Goal: Task Accomplishment & Management: Use online tool/utility

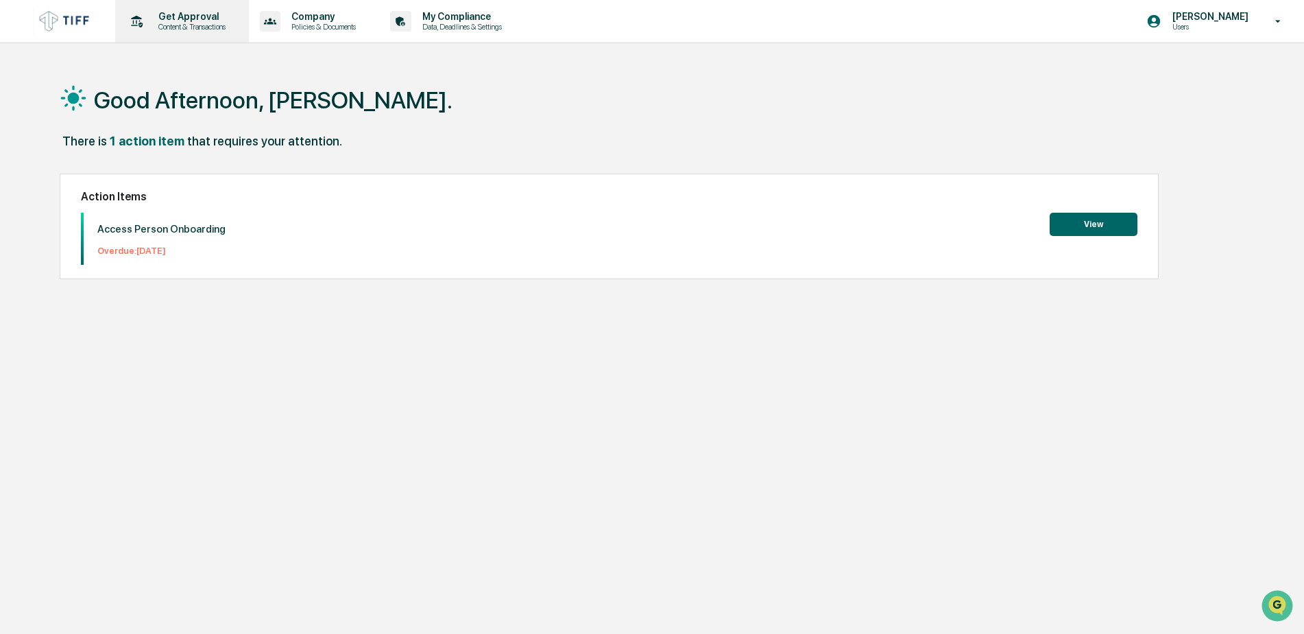
click at [182, 16] on p "Get Approval" at bounding box center [189, 16] width 85 height 11
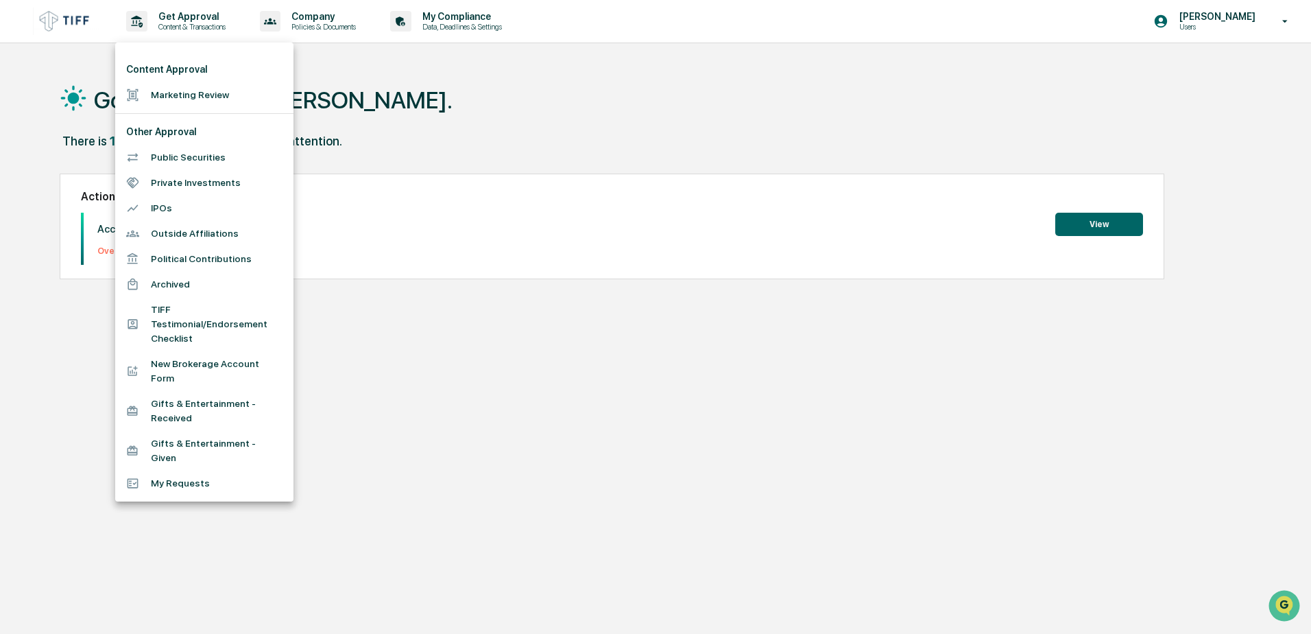
click at [162, 92] on li "Marketing Review" at bounding box center [204, 94] width 178 height 25
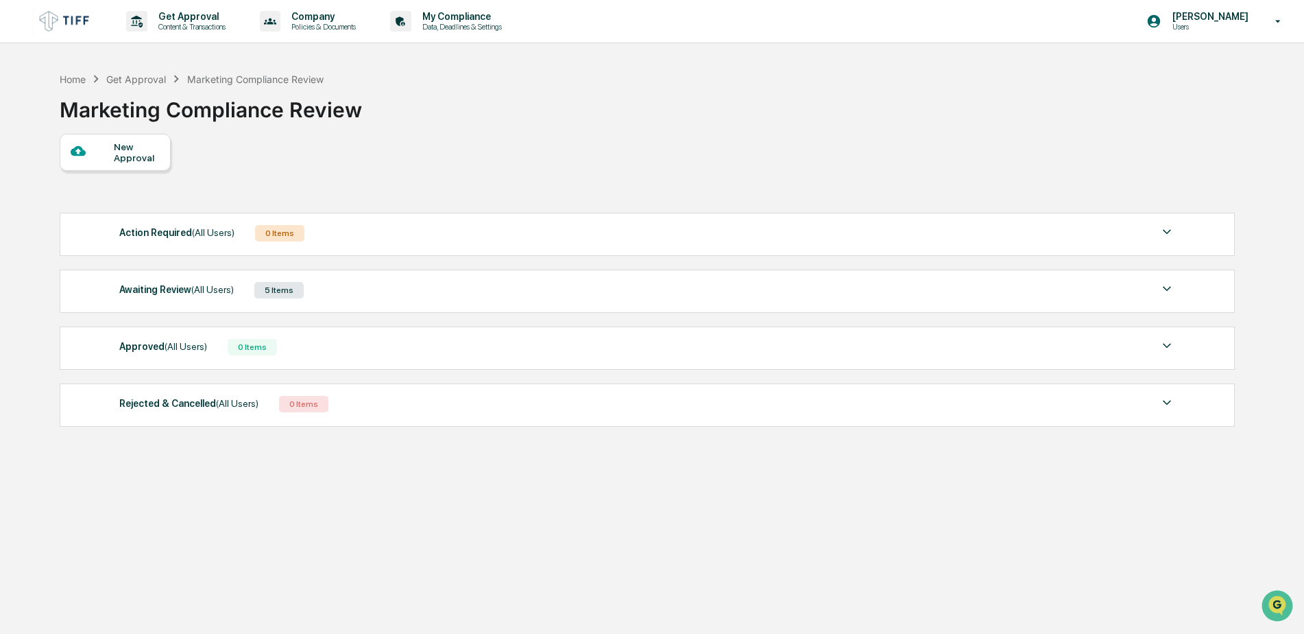
click at [168, 288] on div "Awaiting Review (All Users)" at bounding box center [176, 289] width 115 height 18
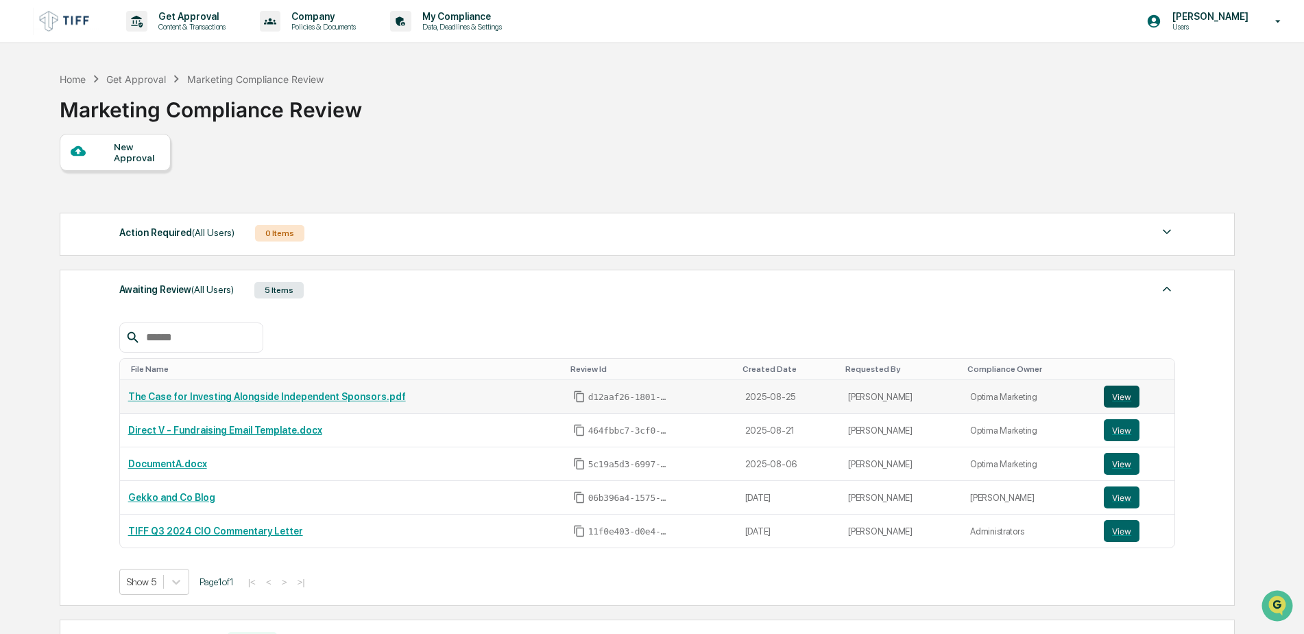
click at [1113, 394] on button "View" at bounding box center [1122, 396] width 36 height 22
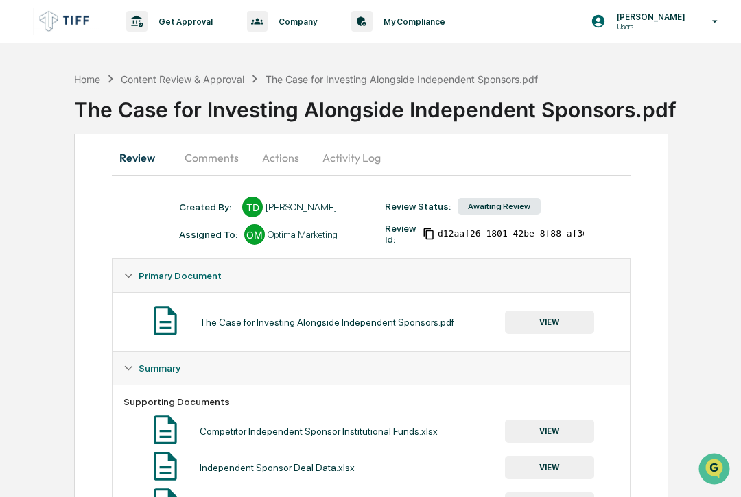
click at [221, 162] on button "Comments" at bounding box center [211, 157] width 76 height 33
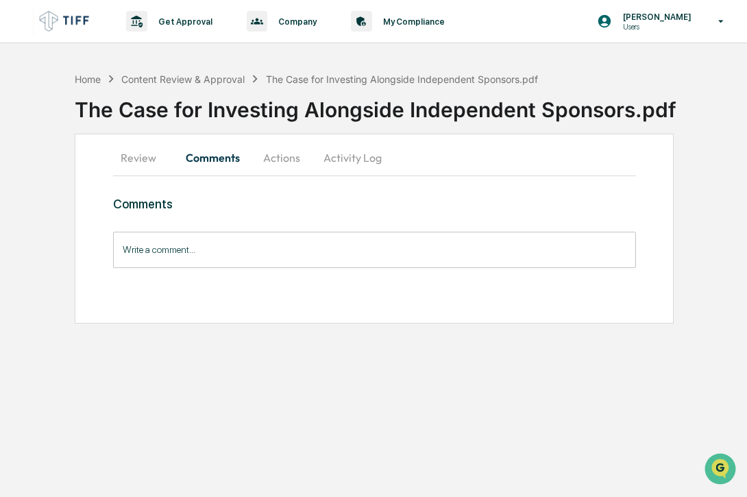
click at [277, 163] on button "Actions" at bounding box center [282, 157] width 62 height 33
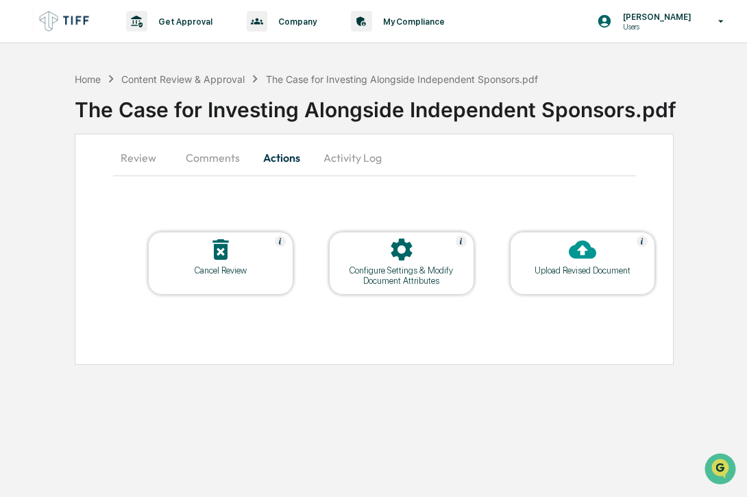
click at [359, 169] on button "Activity Log" at bounding box center [353, 157] width 80 height 33
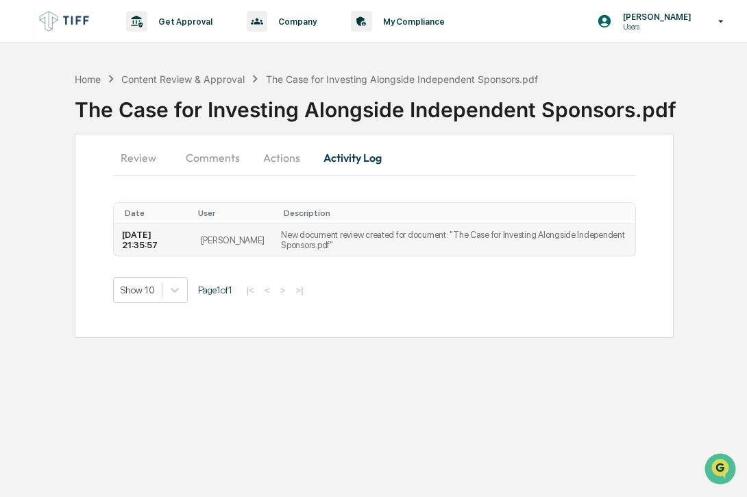
click at [156, 231] on td "[DATE] 21:35:57" at bounding box center [153, 240] width 79 height 32
click at [304, 245] on td "New document review created for document: "The Case for Investing Alongside Ind…" at bounding box center [454, 240] width 362 height 32
click at [150, 147] on button "Review" at bounding box center [144, 157] width 62 height 33
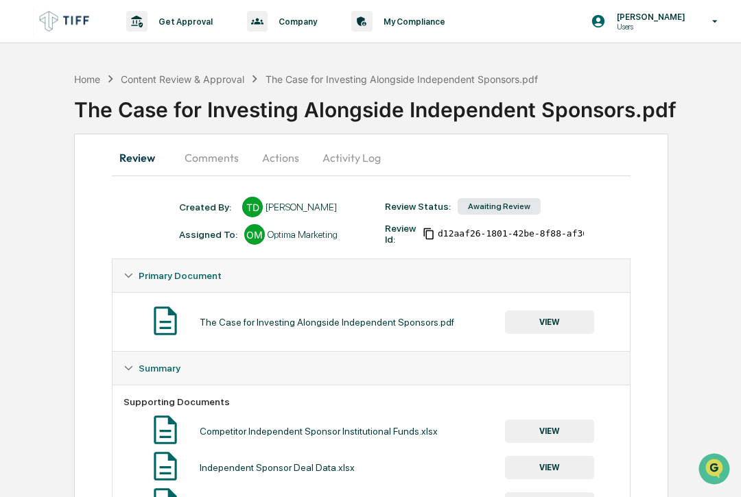
click at [254, 321] on div "The Case for Investing Alongside Independent Sponsors.pdf" at bounding box center [327, 322] width 254 height 11
click at [540, 309] on div "The Case for Investing Alongside Independent Sponsors.pdf VIEW" at bounding box center [370, 322] width 495 height 36
click at [534, 319] on button "VIEW" at bounding box center [549, 322] width 89 height 23
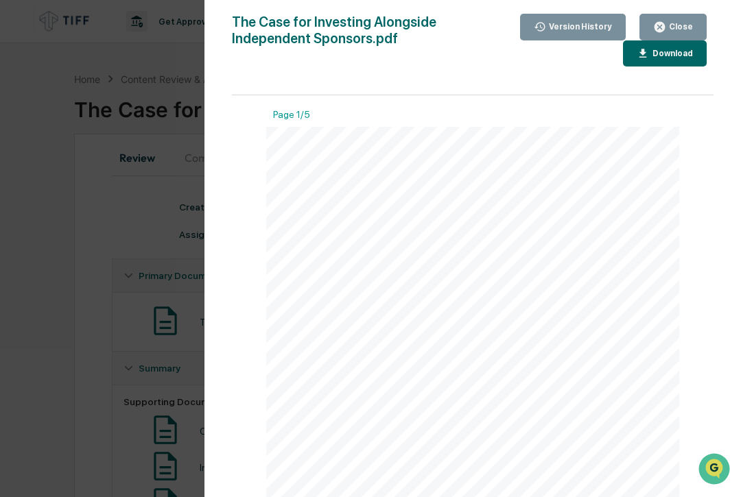
click at [656, 21] on icon "button" at bounding box center [659, 27] width 13 height 13
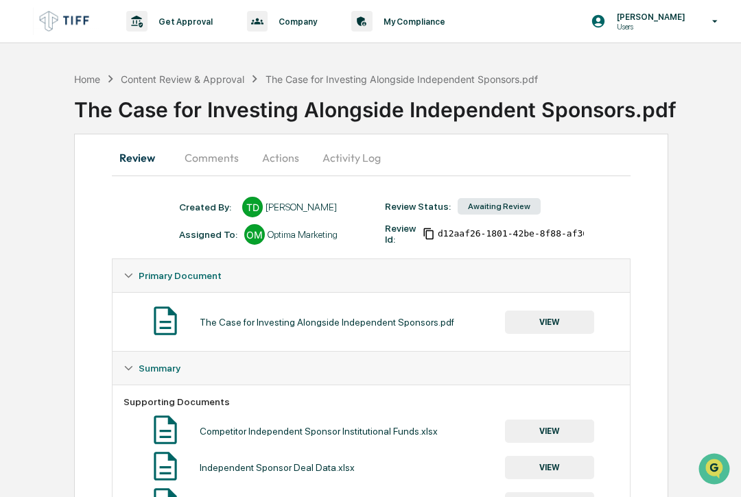
click at [348, 158] on button "Activity Log" at bounding box center [351, 157] width 80 height 33
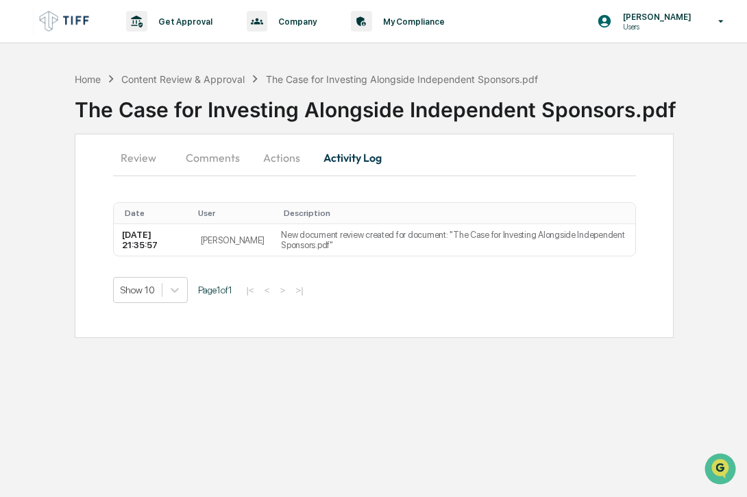
click at [132, 160] on button "Review" at bounding box center [144, 157] width 62 height 33
